Goal: Transaction & Acquisition: Subscribe to service/newsletter

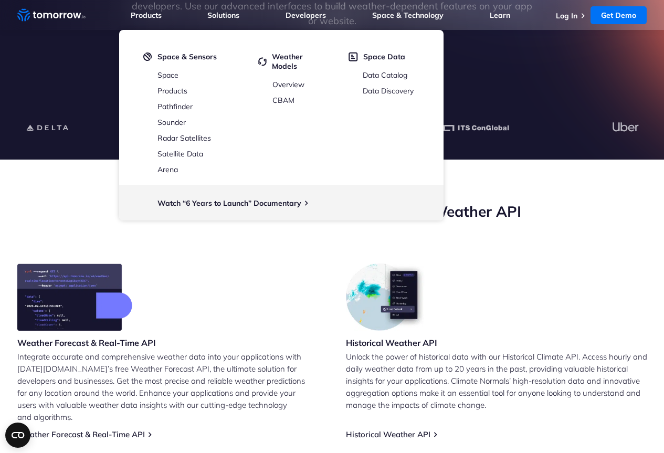
scroll to position [105, 0]
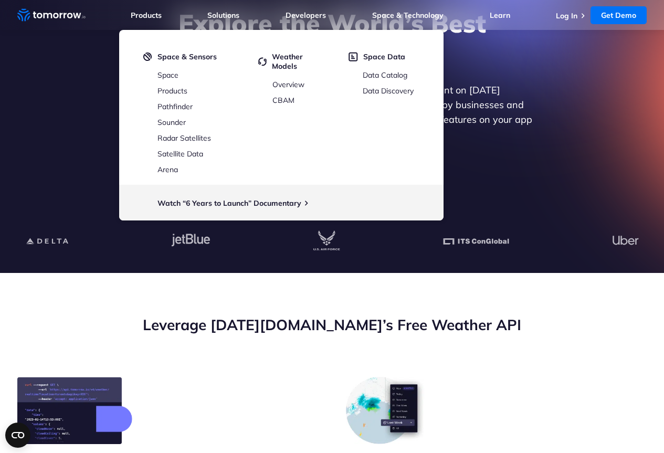
click at [90, 210] on div at bounding box center [332, 242] width 647 height 64
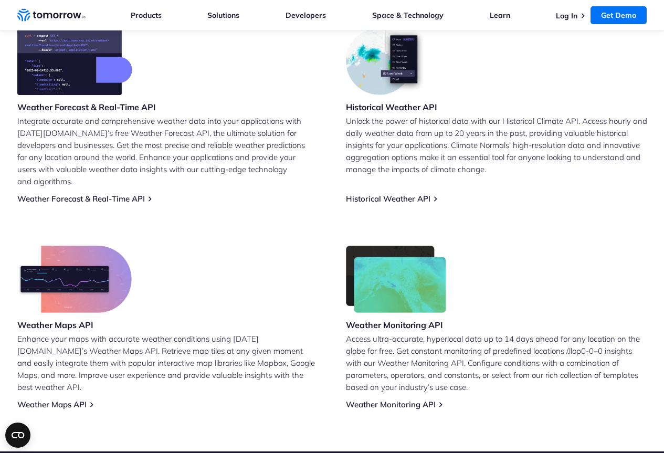
scroll to position [473, 0]
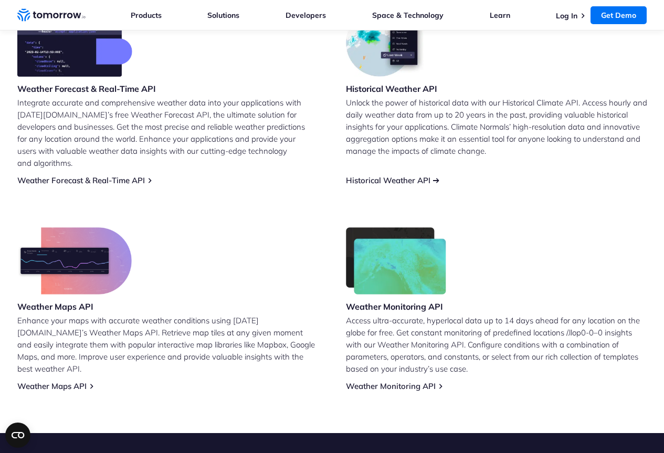
click at [379, 175] on link "Historical Weather API" at bounding box center [388, 180] width 85 height 10
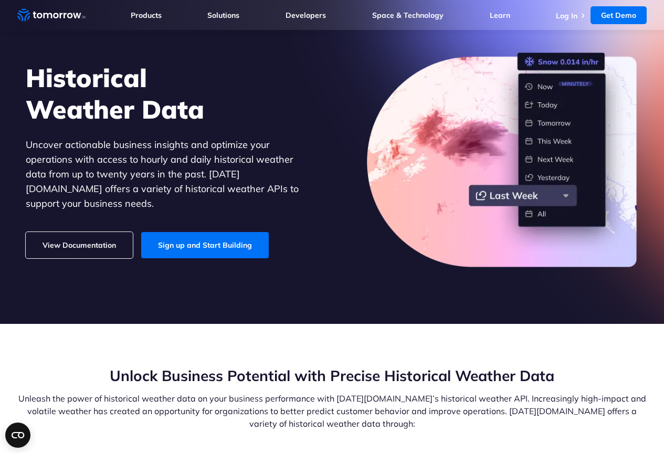
scroll to position [52, 0]
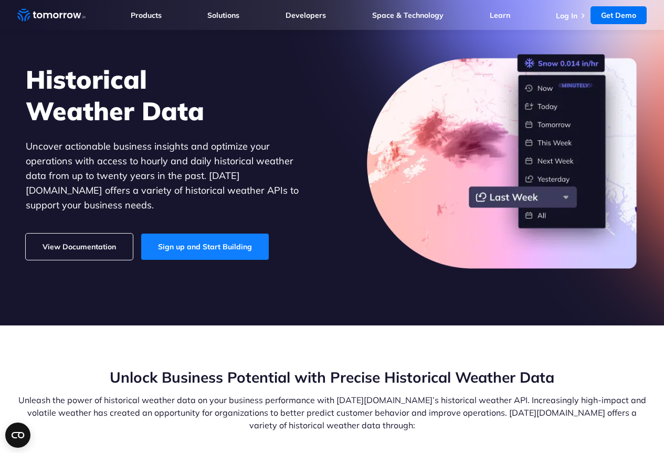
click at [181, 242] on link "Sign up and Start Building" at bounding box center [205, 247] width 128 height 26
